Goal: Information Seeking & Learning: Understand process/instructions

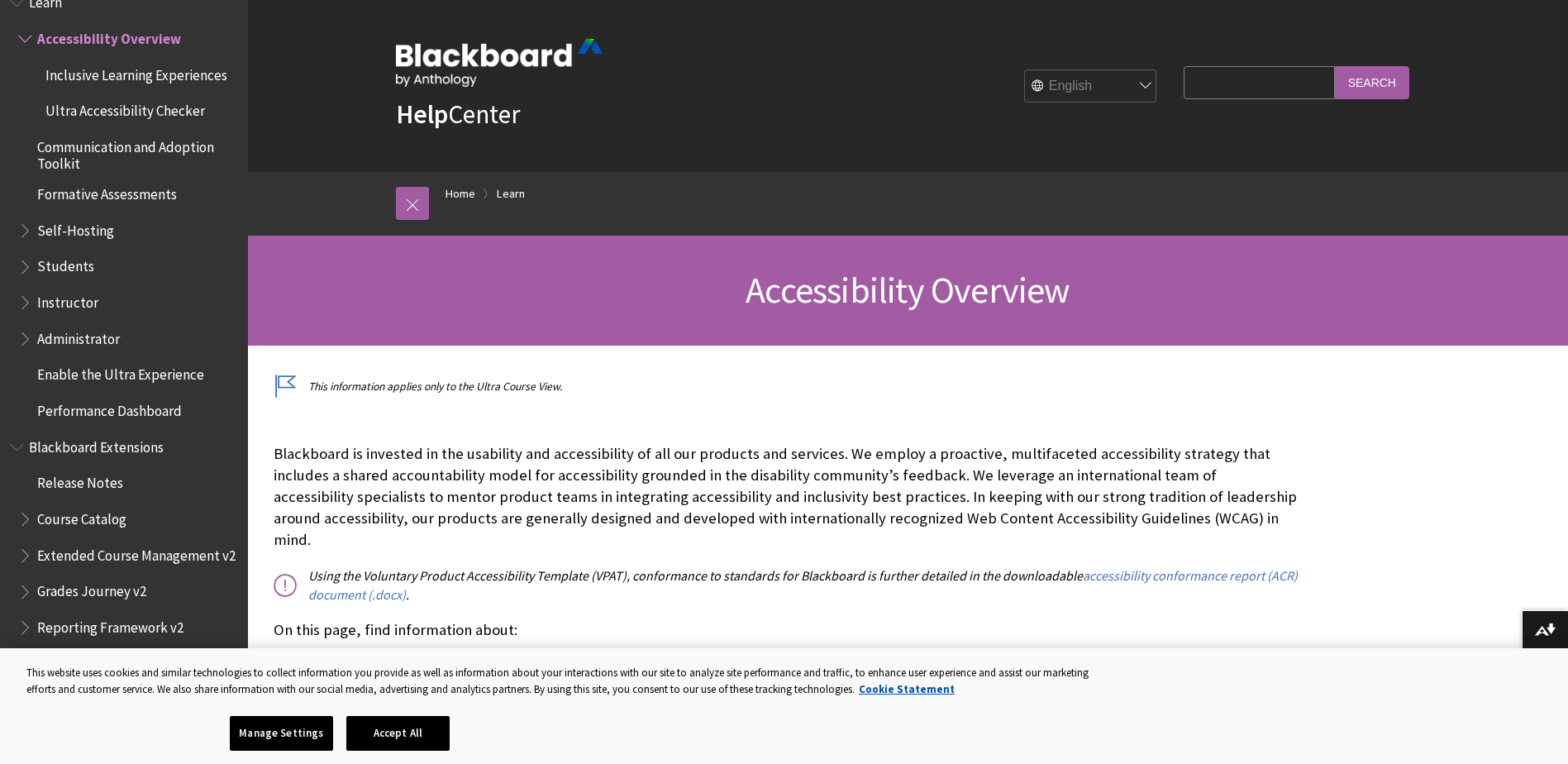
click at [1216, 87] on input "Search Query" at bounding box center [1259, 82] width 150 height 32
click at [1266, 83] on input "how to submitted more them i assisignment" at bounding box center [1259, 82] width 150 height 32
type input "how to submitted more them 1 assisignment"
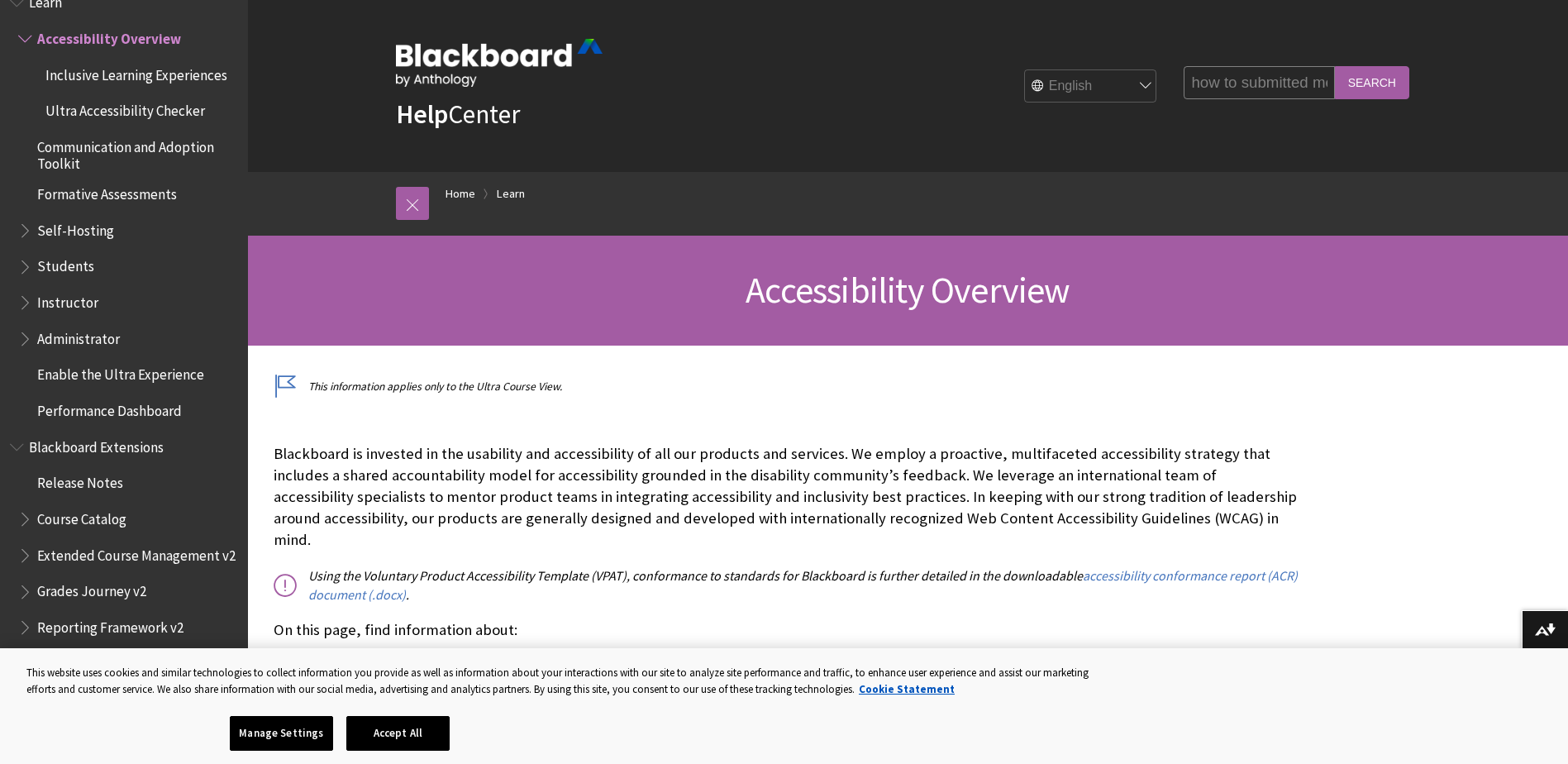
click at [1394, 82] on input "Search" at bounding box center [1373, 82] width 75 height 32
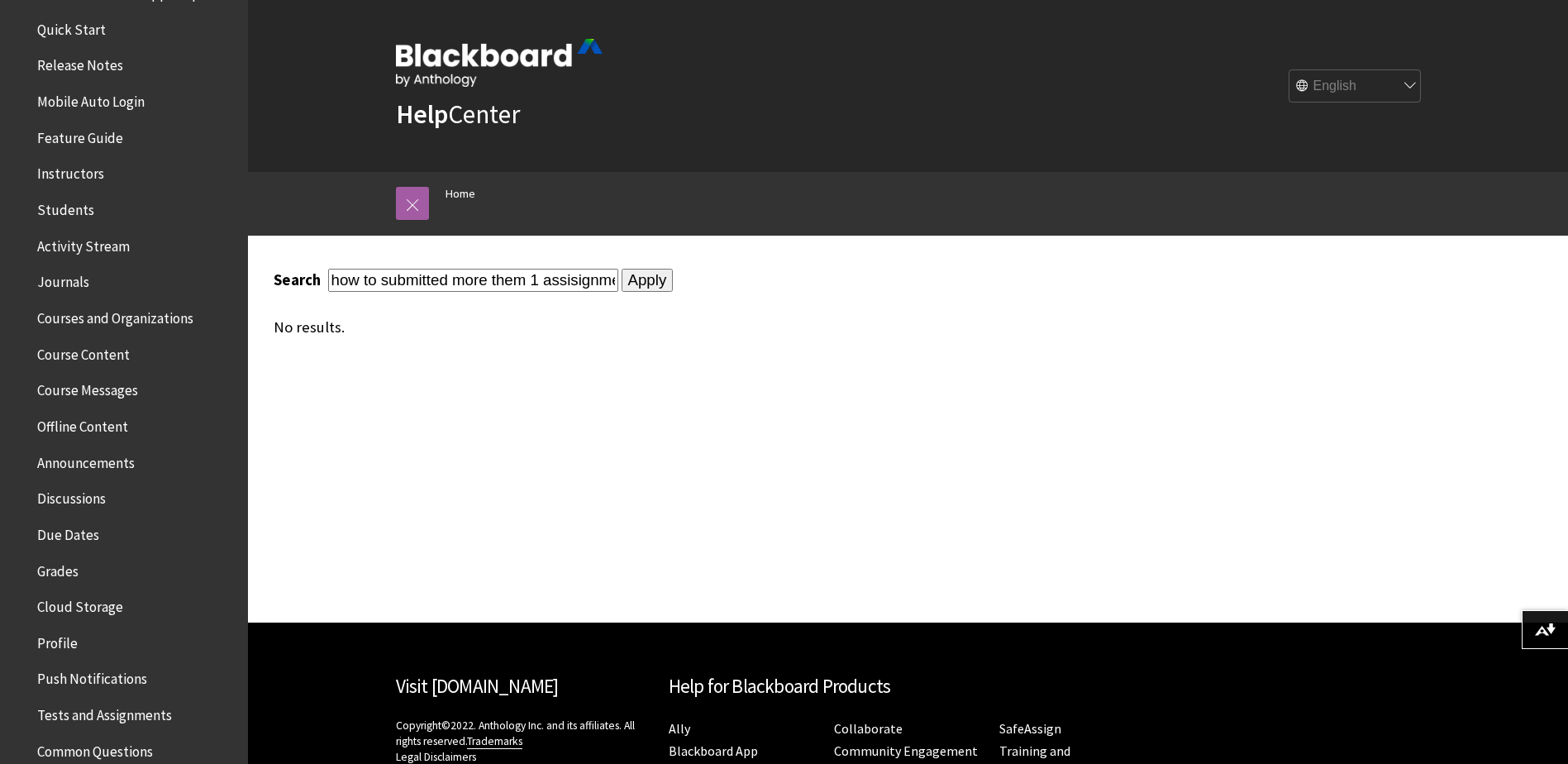
scroll to position [248, 0]
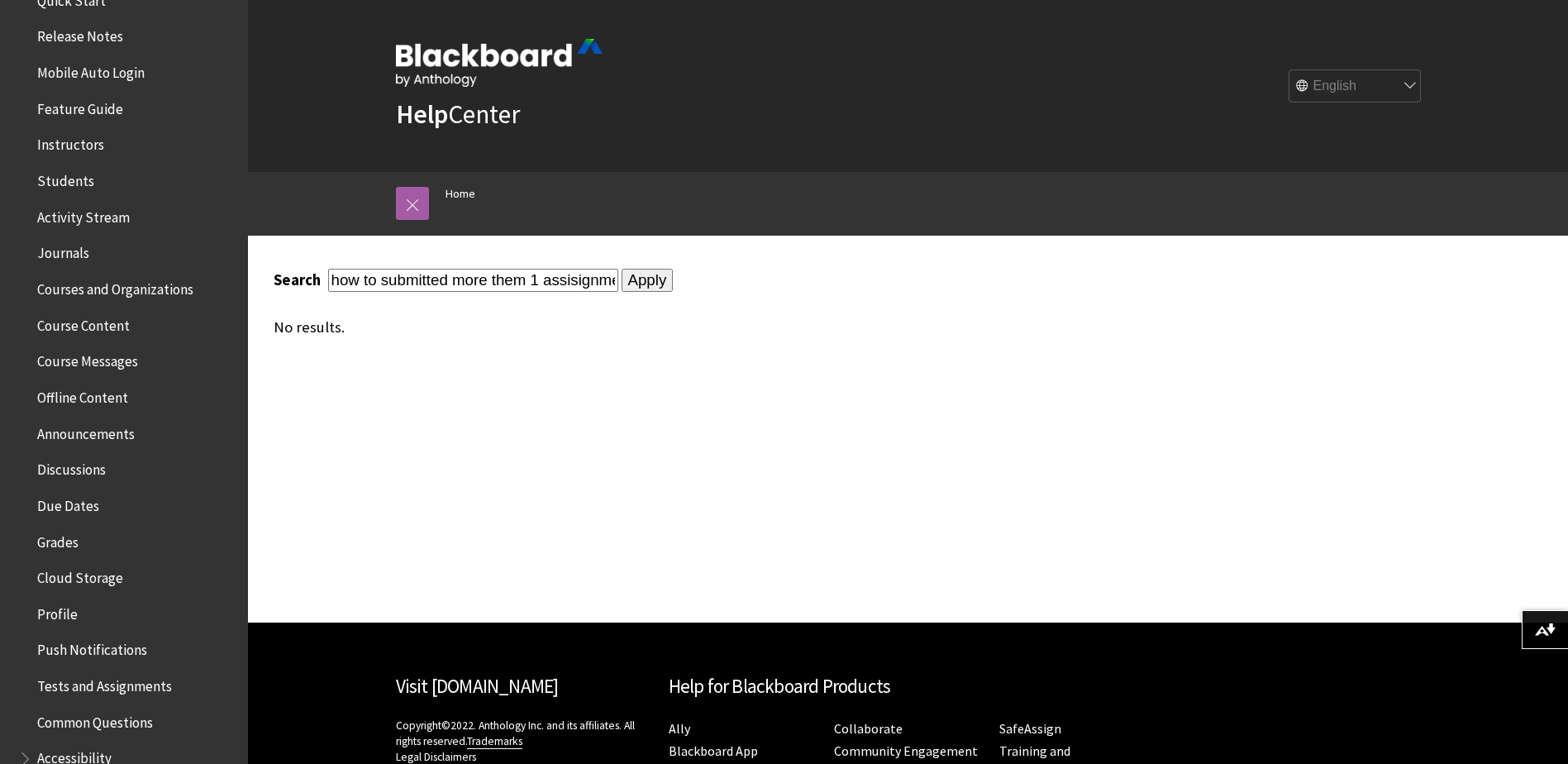
click at [121, 290] on span "Courses and Organizations" at bounding box center [115, 286] width 156 height 22
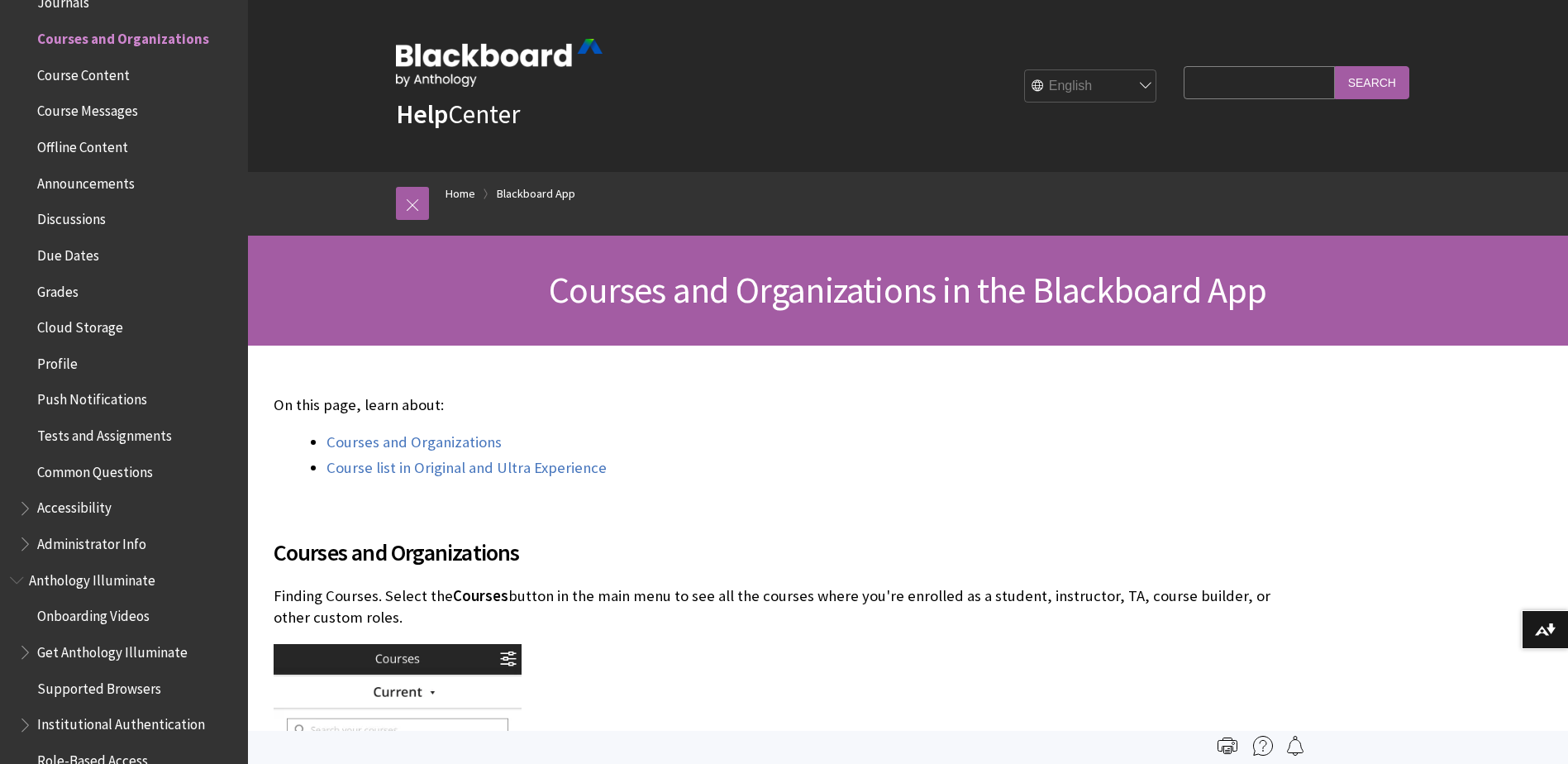
click at [1202, 89] on input "Search Query" at bounding box center [1259, 82] width 150 height 32
type input "homework"
click at [1336, 66] on input "Search" at bounding box center [1373, 82] width 75 height 32
click at [1397, 76] on input "Search" at bounding box center [1373, 82] width 75 height 32
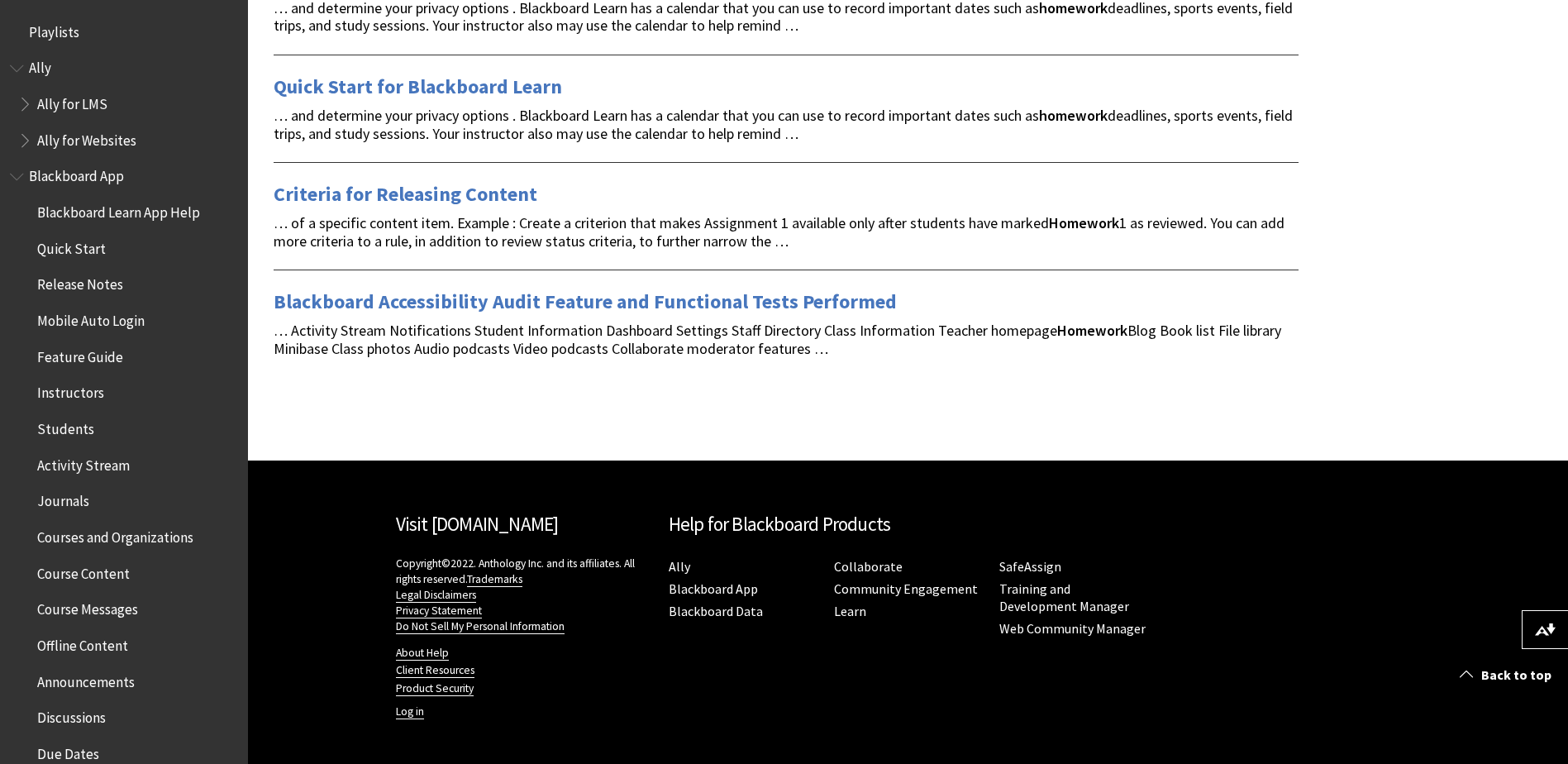
scroll to position [83, 0]
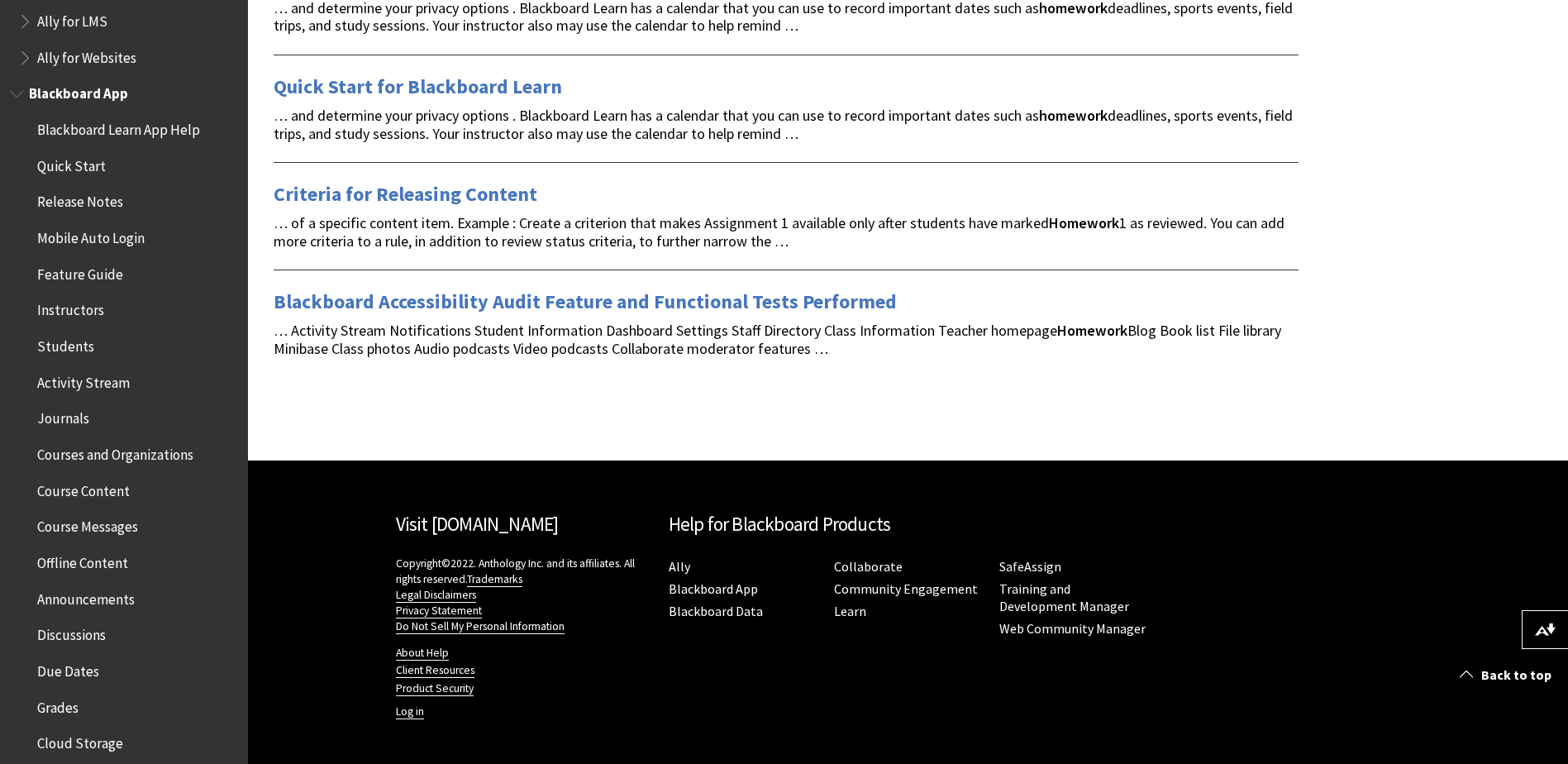
click at [78, 341] on span "Students" at bounding box center [66, 343] width 57 height 22
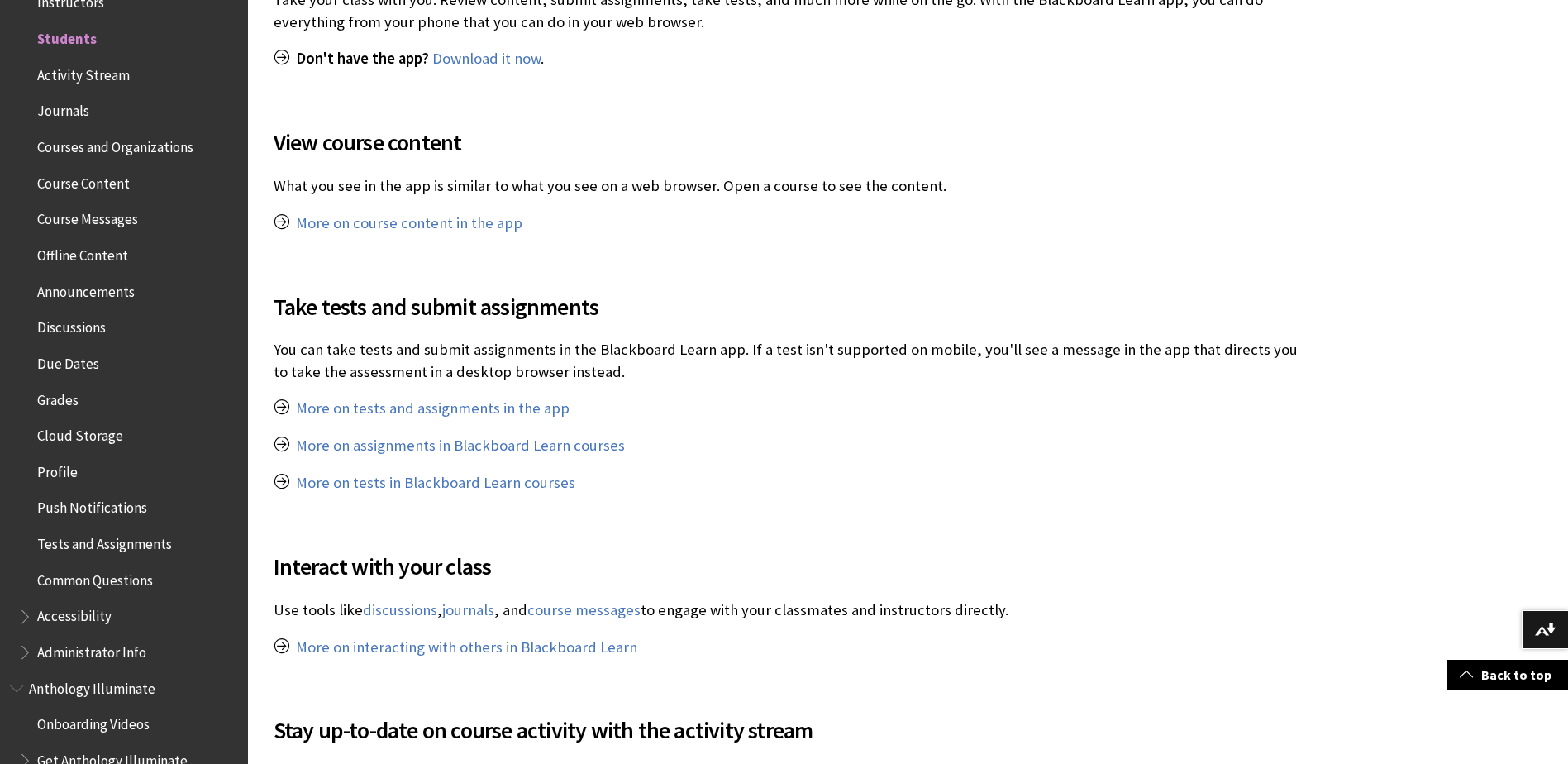
scroll to position [827, 0]
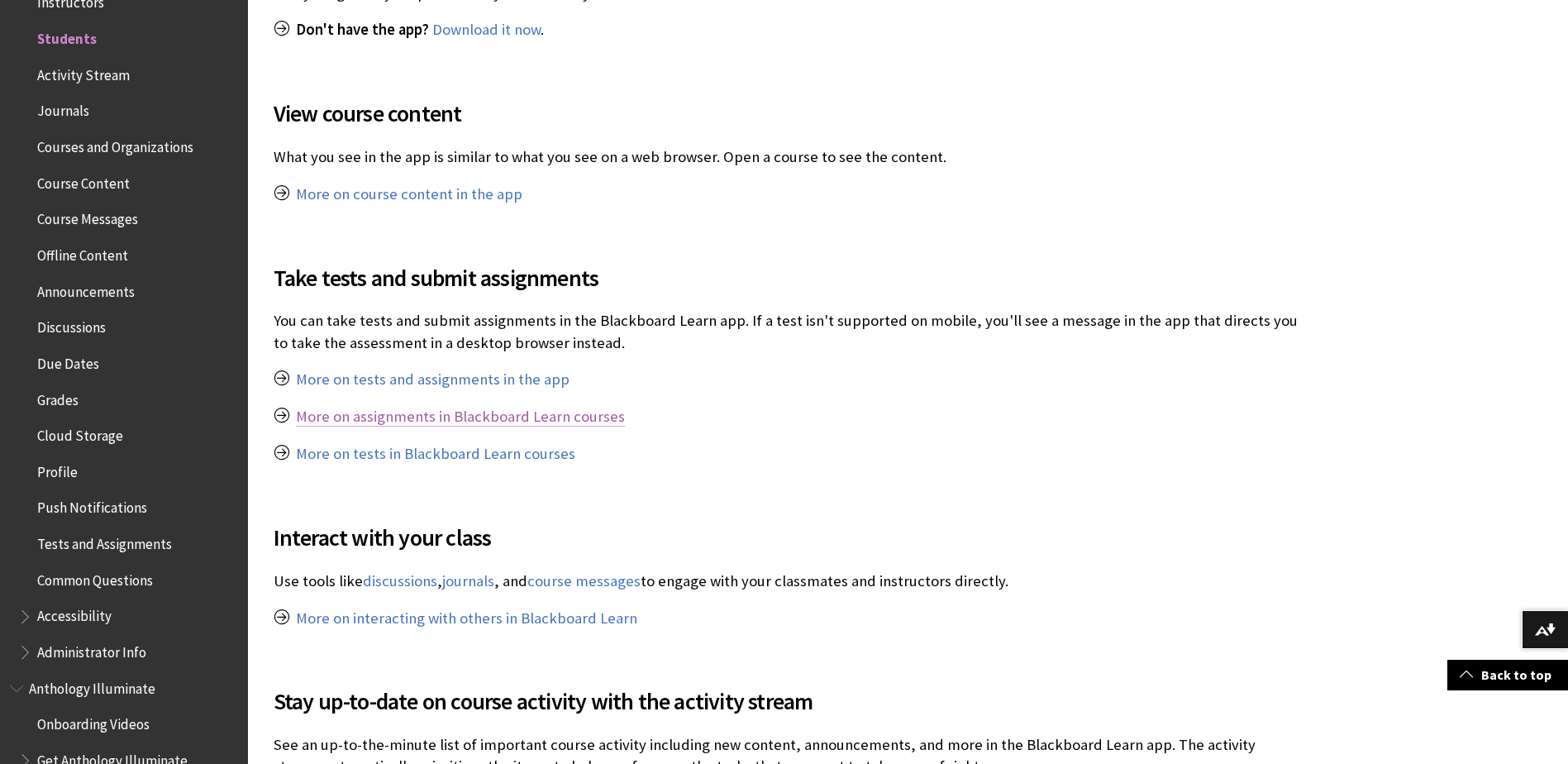
click at [572, 419] on link "More on assignments in Blackboard Learn courses" at bounding box center [460, 417] width 329 height 20
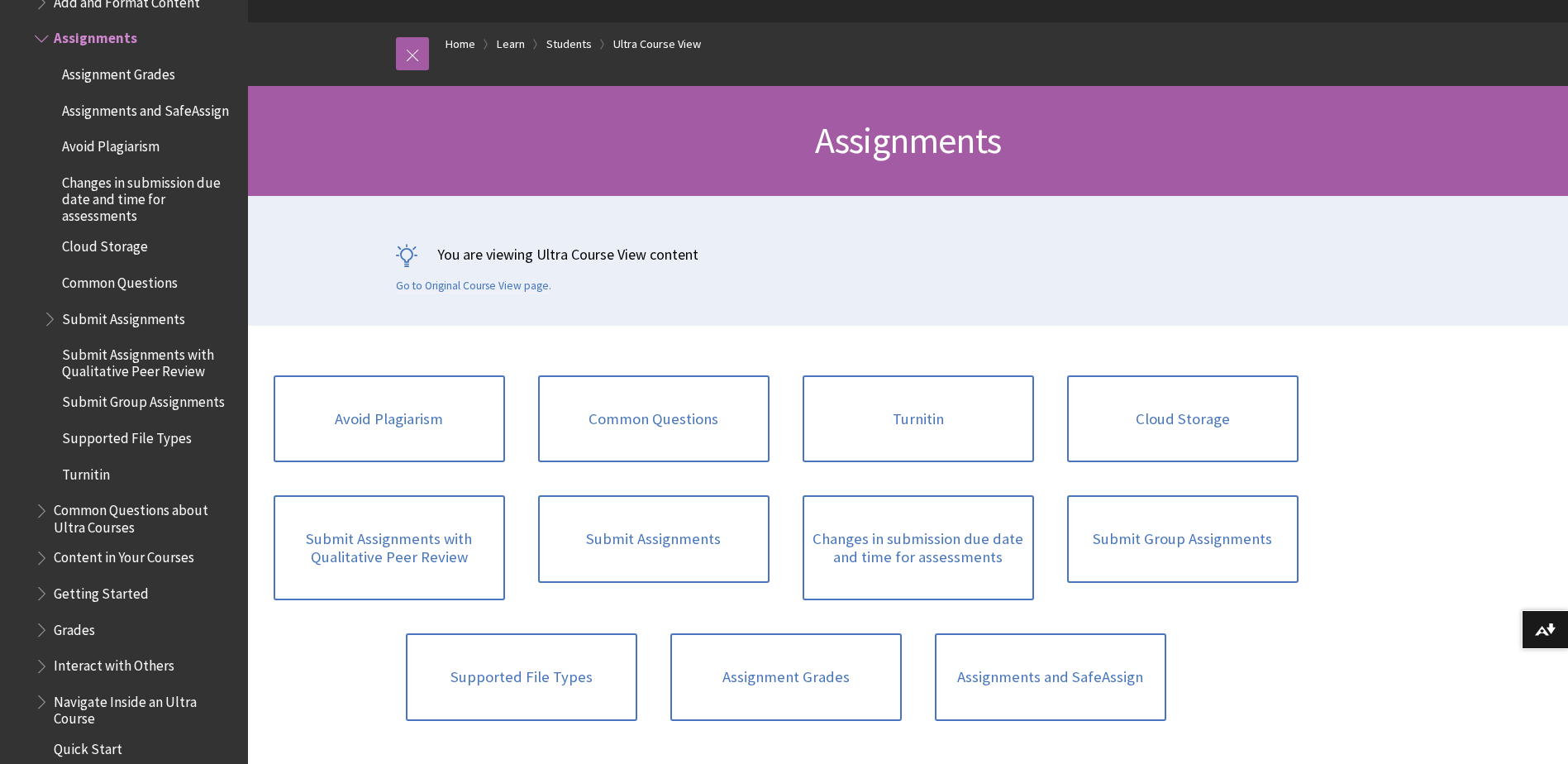
scroll to position [166, 0]
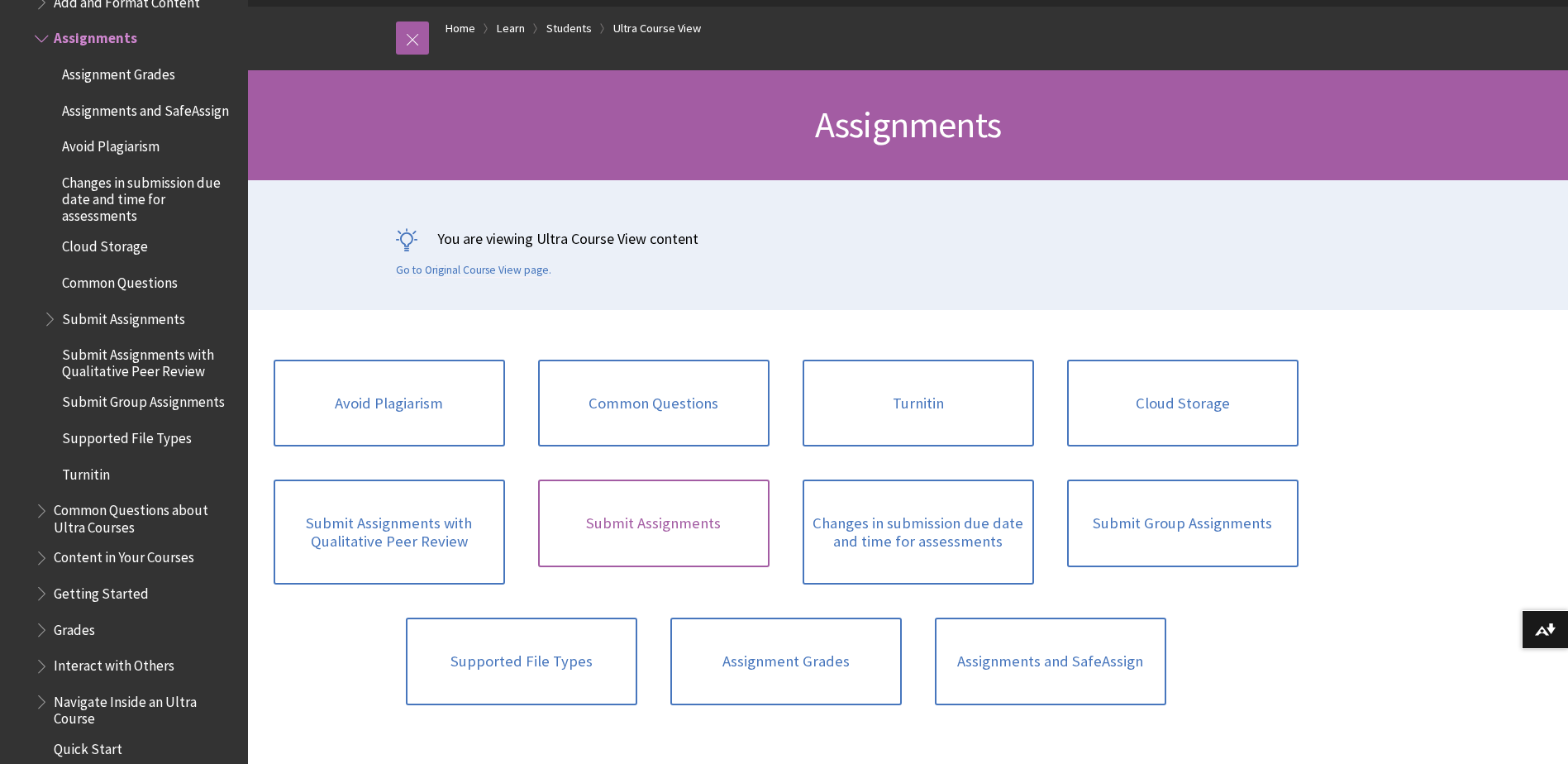
click at [680, 528] on link "Submit Assignments" at bounding box center [654, 524] width 232 height 87
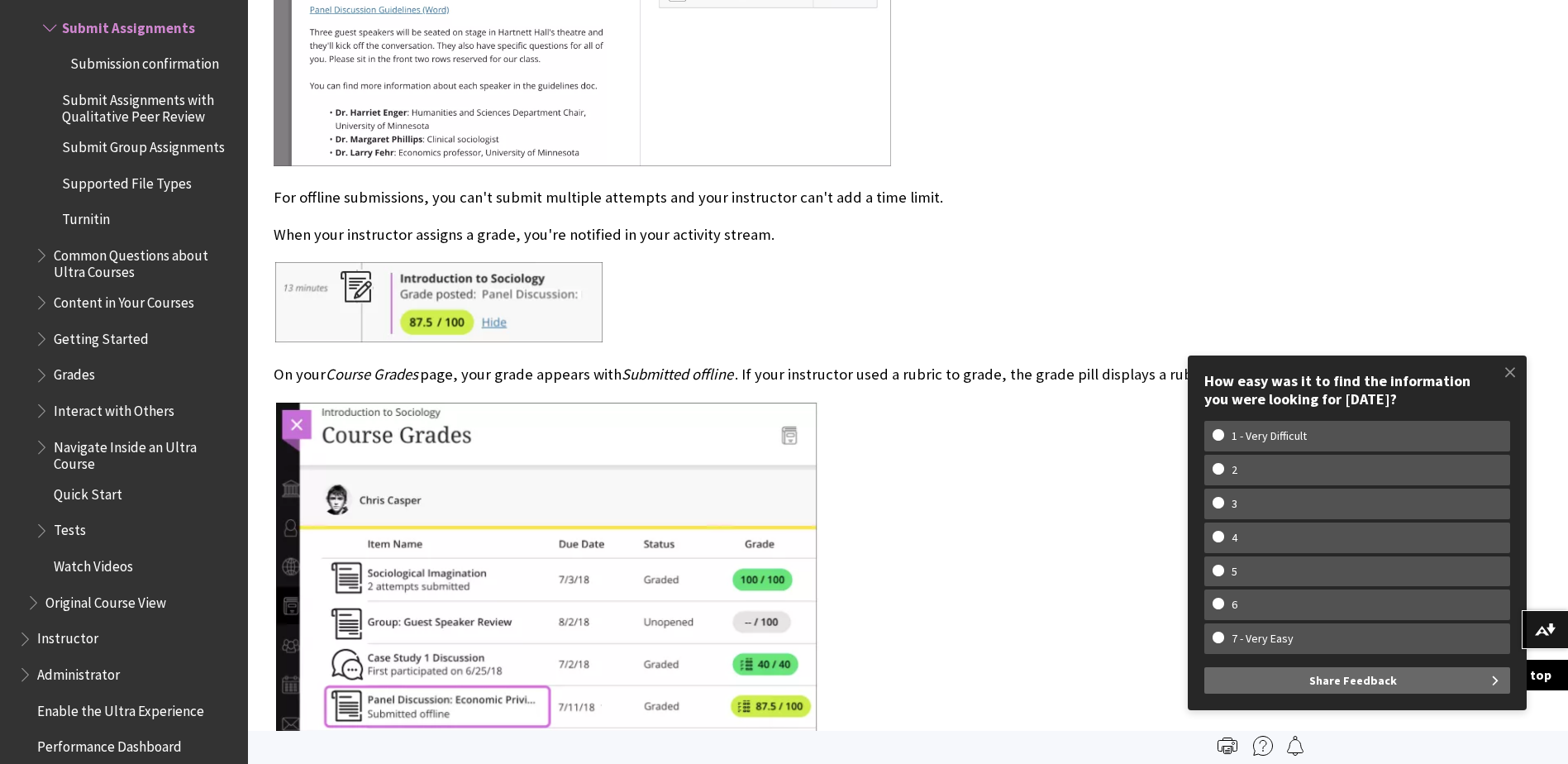
scroll to position [19520, 0]
